Goal: Find specific page/section: Find specific page/section

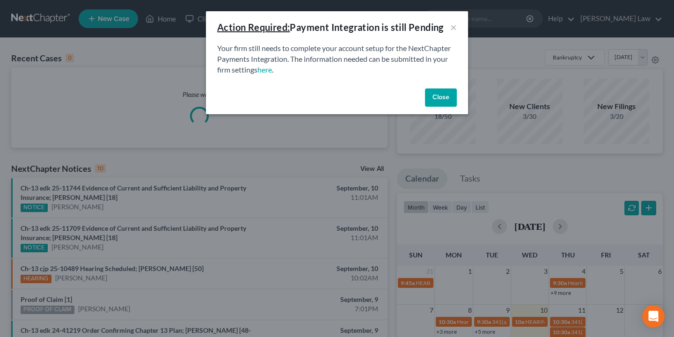
click at [436, 103] on button "Close" at bounding box center [441, 98] width 32 height 19
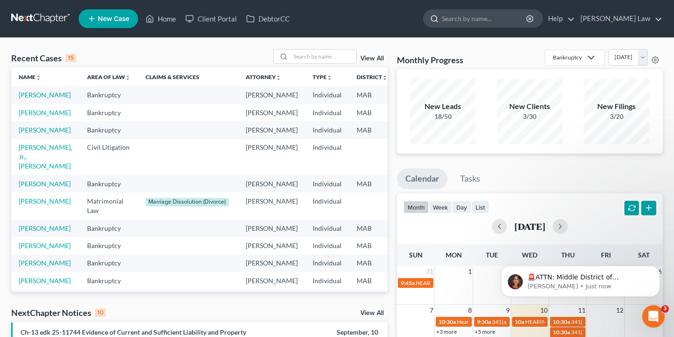
click at [528, 19] on input "search" at bounding box center [485, 18] width 86 height 17
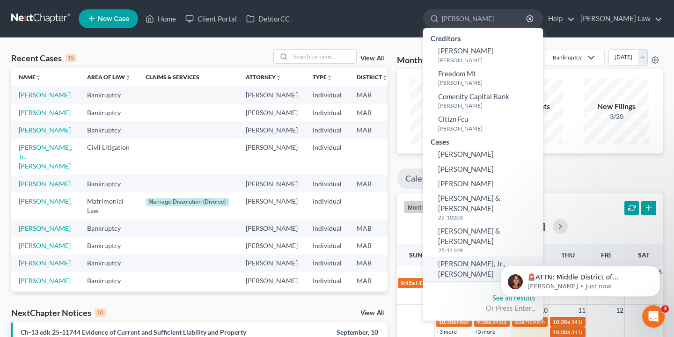
type input "[PERSON_NAME]"
click at [505, 259] on span "[PERSON_NAME], Jr., [PERSON_NAME]" at bounding box center [471, 268] width 67 height 18
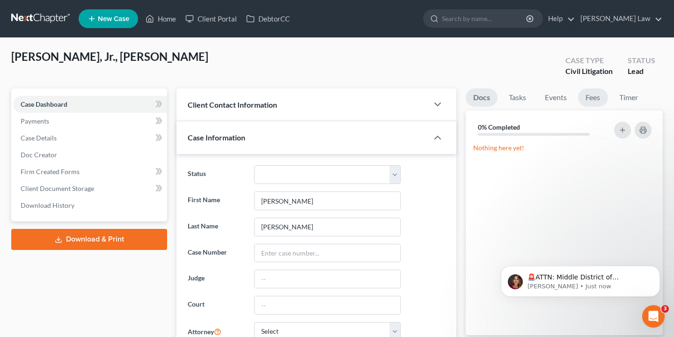
click at [597, 101] on link "Fees" at bounding box center [593, 98] width 30 height 18
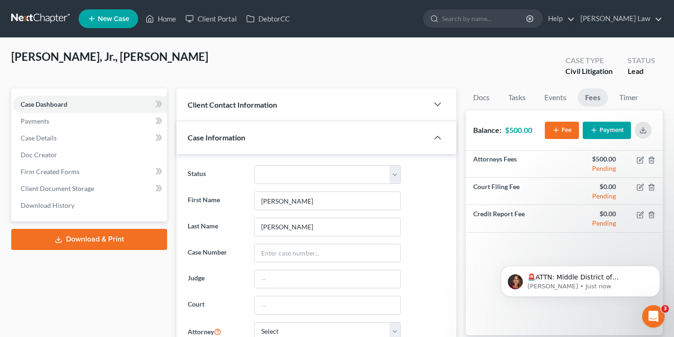
click at [607, 128] on button "Payment" at bounding box center [607, 130] width 48 height 17
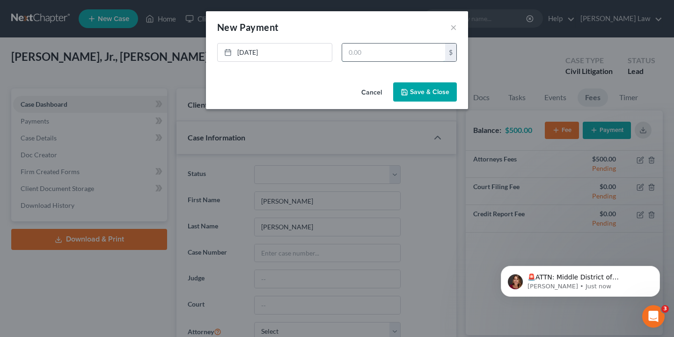
click at [378, 54] on input "text" at bounding box center [393, 53] width 103 height 18
type input "500.00"
click at [442, 89] on button "Save & Close" at bounding box center [425, 92] width 64 height 20
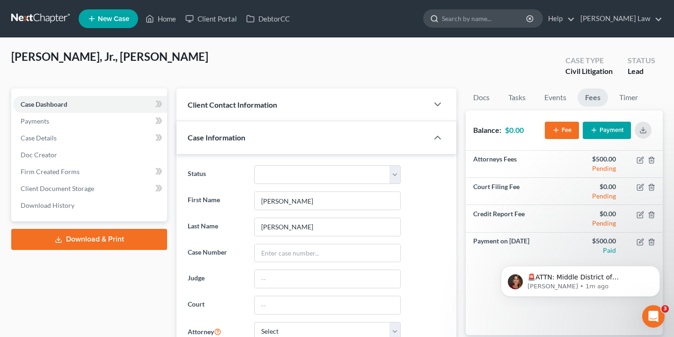
click at [528, 17] on input "search" at bounding box center [485, 18] width 86 height 17
type input "[PERSON_NAME]"
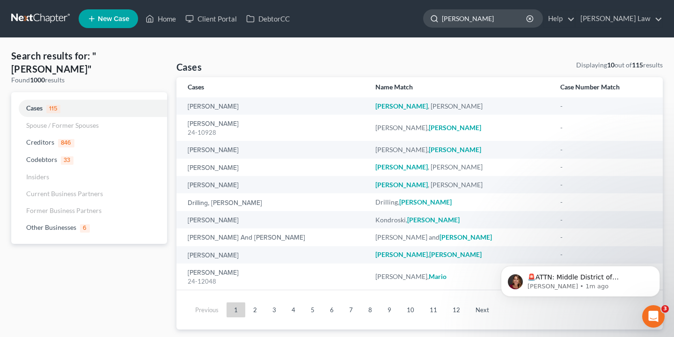
click at [503, 16] on input "[PERSON_NAME]" at bounding box center [485, 18] width 86 height 17
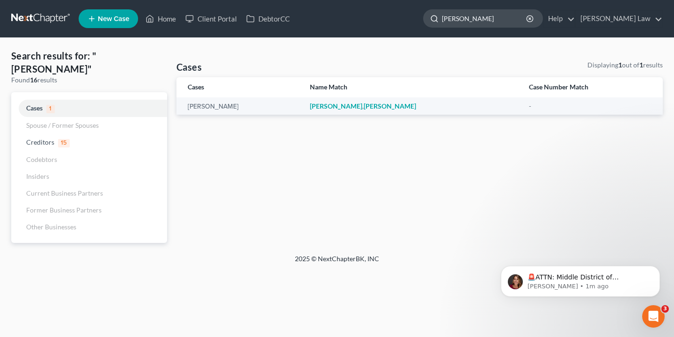
type input "[PERSON_NAME]"
click at [534, 19] on icon "button" at bounding box center [529, 18] width 7 height 7
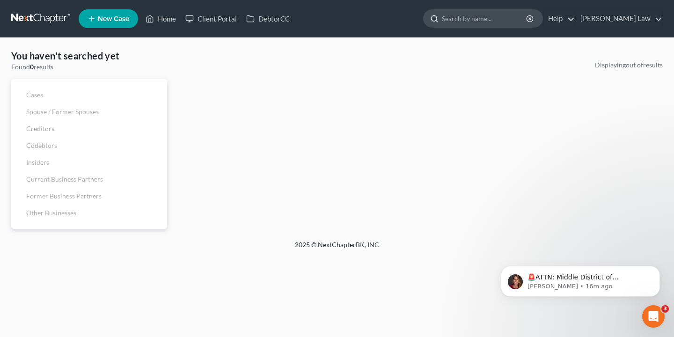
click at [528, 22] on input "search" at bounding box center [485, 18] width 86 height 17
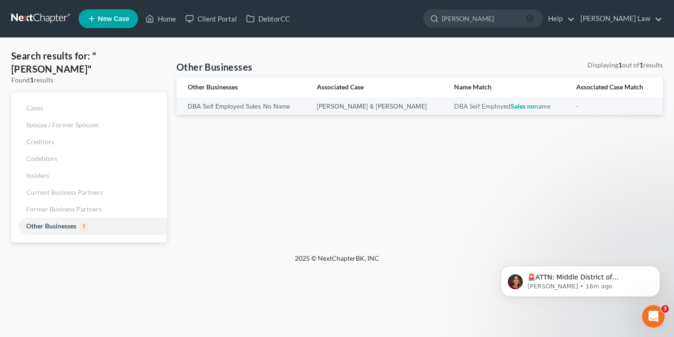
type input "[PERSON_NAME]"
click at [534, 17] on icon "button" at bounding box center [529, 18] width 7 height 7
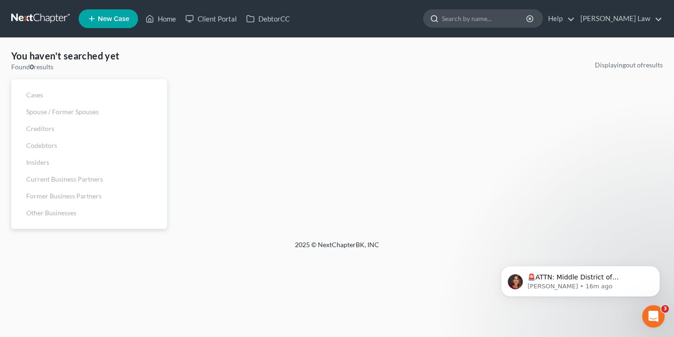
click at [528, 17] on input "search" at bounding box center [485, 18] width 86 height 17
type input "[PERSON_NAME]"
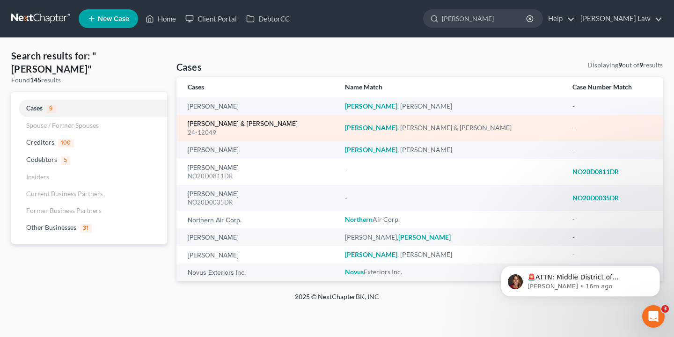
click at [236, 126] on link "[PERSON_NAME] & [PERSON_NAME]" at bounding box center [243, 124] width 110 height 7
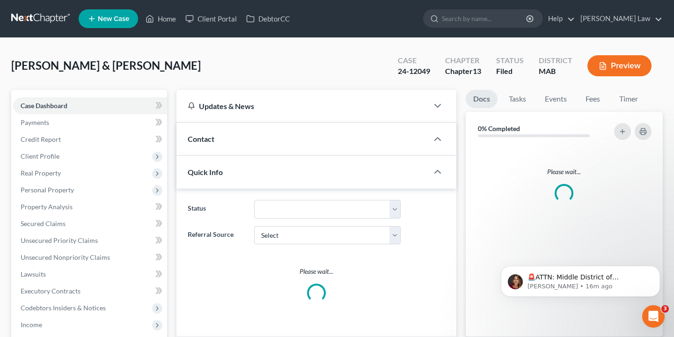
click at [239, 123] on div "Contact" at bounding box center [303, 139] width 252 height 32
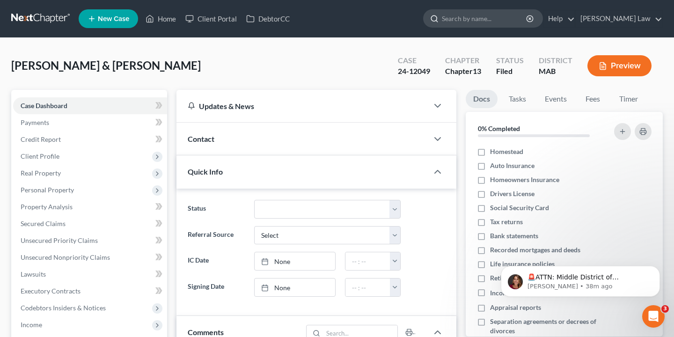
click at [528, 11] on input "search" at bounding box center [485, 18] width 86 height 17
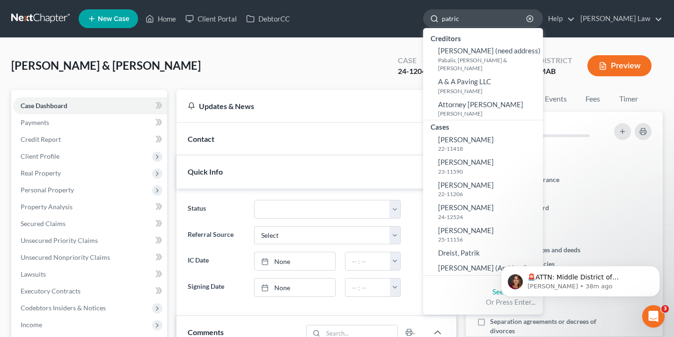
type input "[PERSON_NAME]"
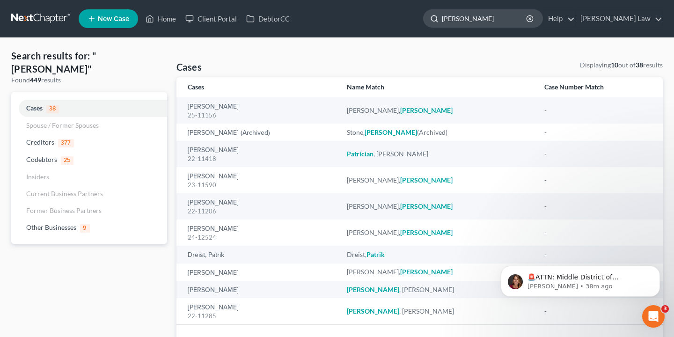
click at [503, 17] on input "[PERSON_NAME]" at bounding box center [485, 18] width 86 height 17
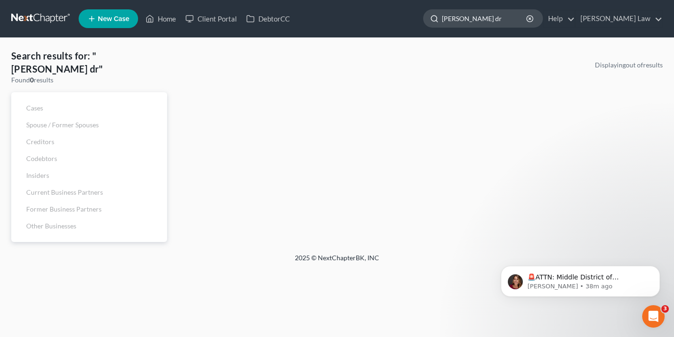
type input "[PERSON_NAME] dr"
click at [528, 23] on input "[PERSON_NAME] dr" at bounding box center [485, 18] width 86 height 17
click at [534, 20] on icon "button" at bounding box center [529, 18] width 7 height 7
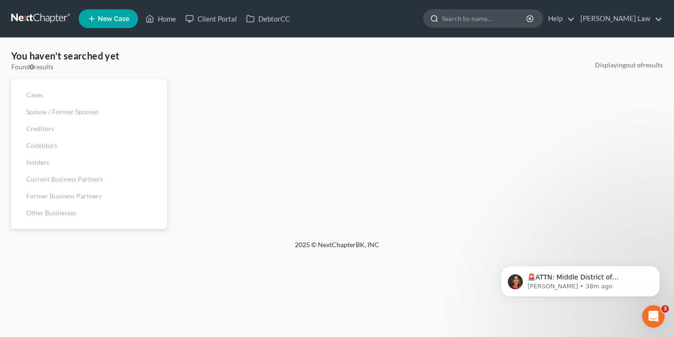
click at [516, 23] on input "search" at bounding box center [485, 18] width 86 height 17
type input "dri"
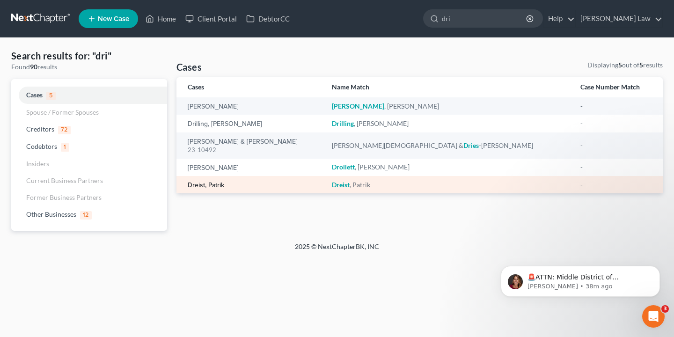
click at [213, 184] on link "Dreist, Patrik" at bounding box center [206, 185] width 37 height 7
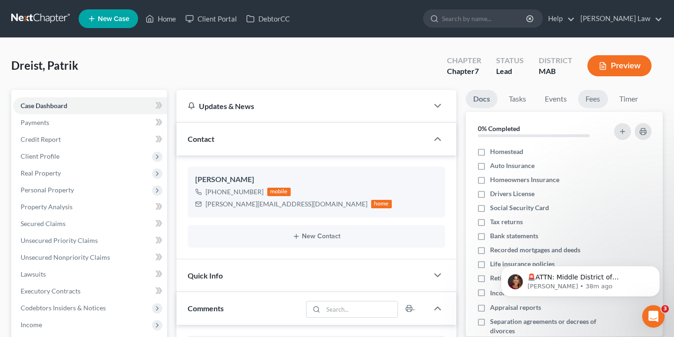
click at [584, 93] on link "Fees" at bounding box center [593, 99] width 30 height 18
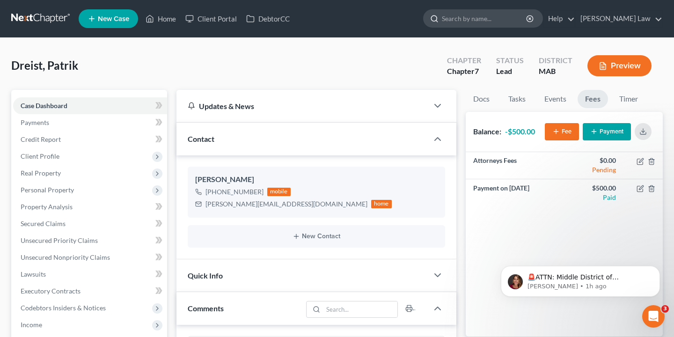
click at [516, 27] on div at bounding box center [483, 18] width 120 height 18
click at [516, 22] on input "search" at bounding box center [485, 18] width 86 height 17
click at [483, 0] on nav "Home New Case Client Portal DebtorCC [PERSON_NAME] Law [EMAIL_ADDRESS][DOMAIN_N…" at bounding box center [337, 18] width 674 height 37
click at [503, 24] on input "[PERSON_NAME]]" at bounding box center [485, 18] width 86 height 17
type input "[PERSON_NAME]"
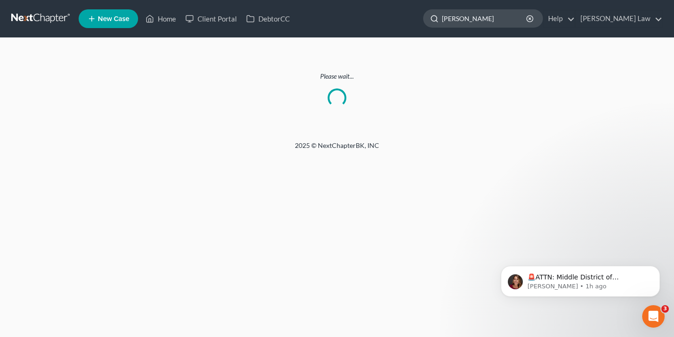
click at [498, 22] on input "[PERSON_NAME]" at bounding box center [485, 18] width 86 height 17
click at [534, 17] on icon "button" at bounding box center [529, 18] width 7 height 7
